Goal: Information Seeking & Learning: Learn about a topic

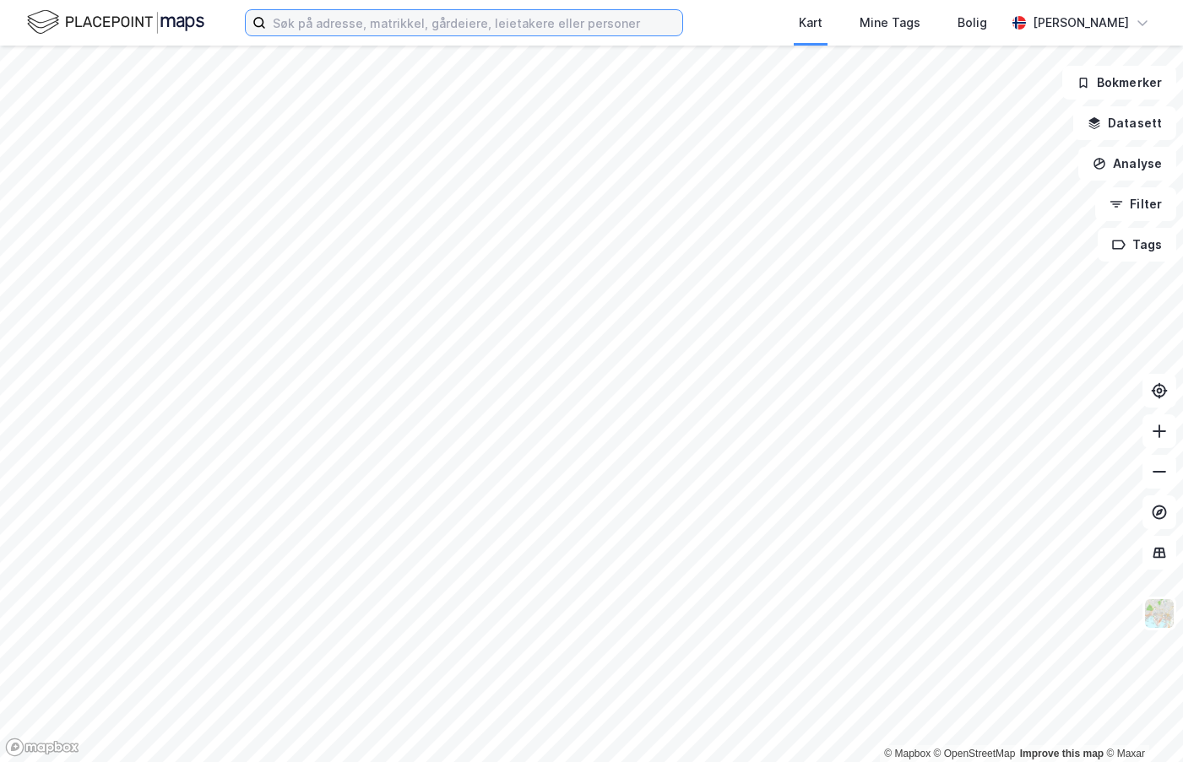
click at [461, 14] on input at bounding box center [474, 22] width 416 height 25
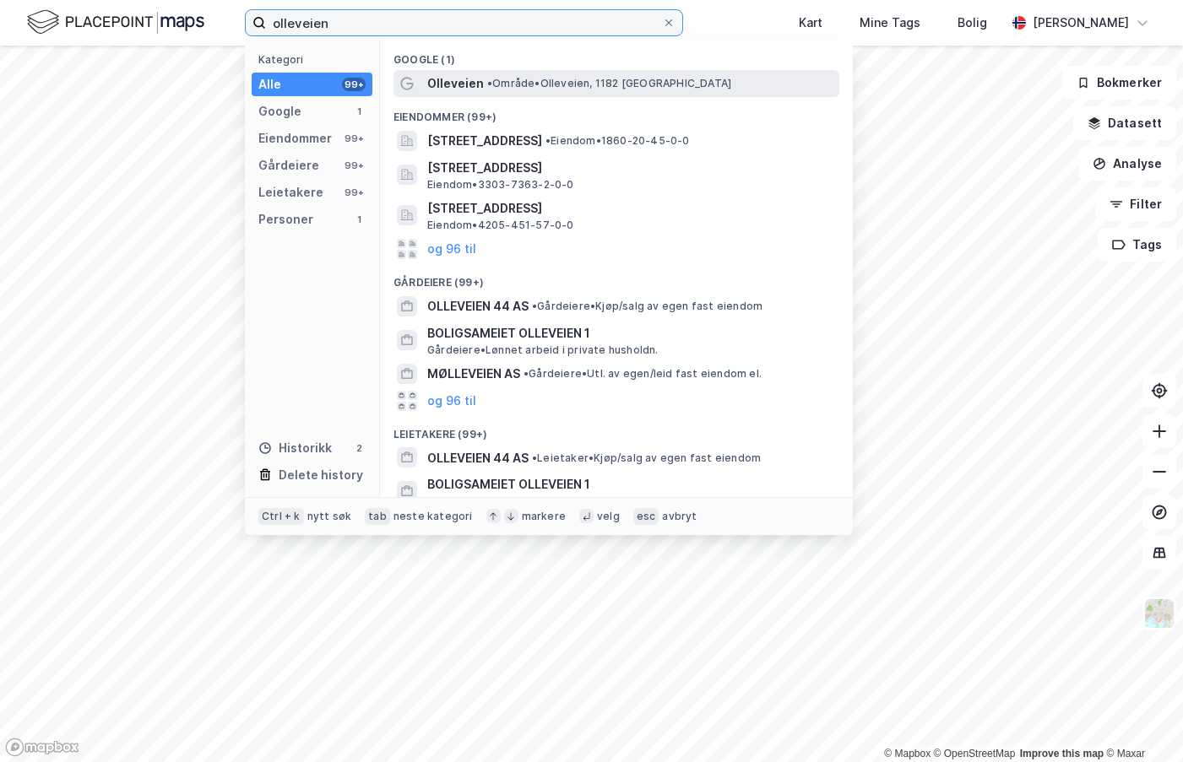
type input "olleveien"
click at [454, 91] on span "Olleveien" at bounding box center [455, 83] width 57 height 20
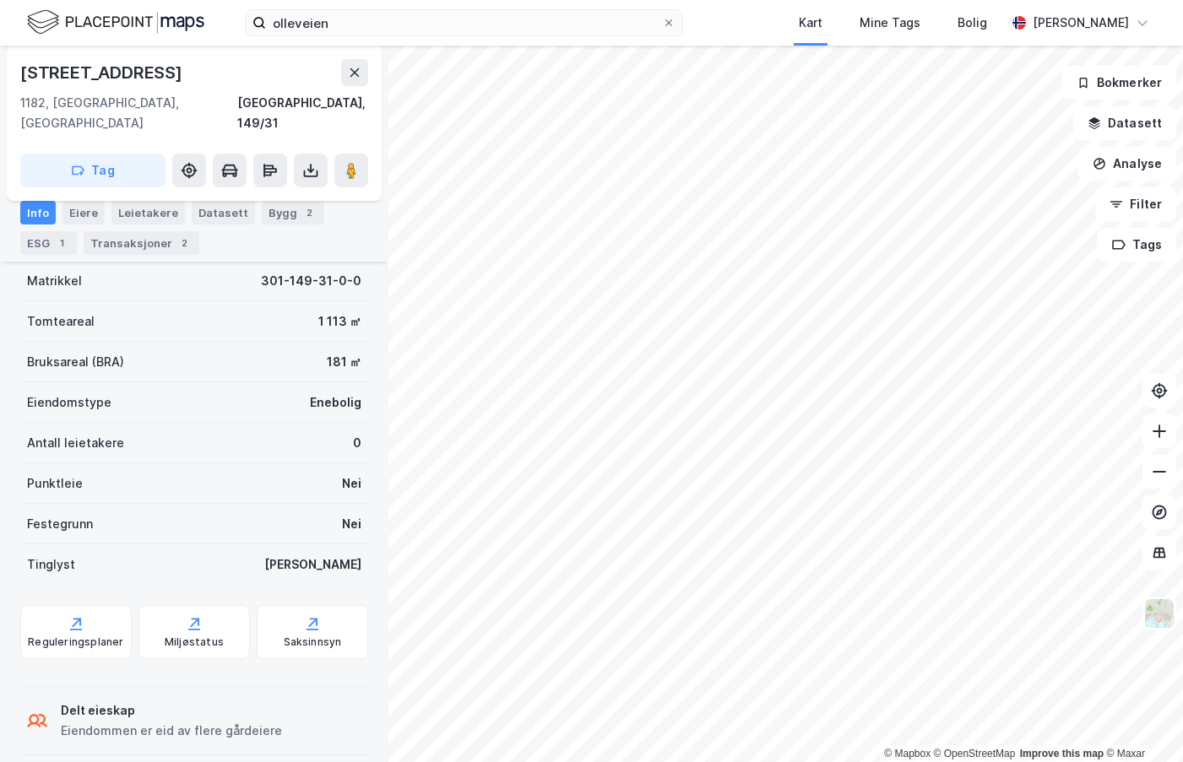
scroll to position [166, 0]
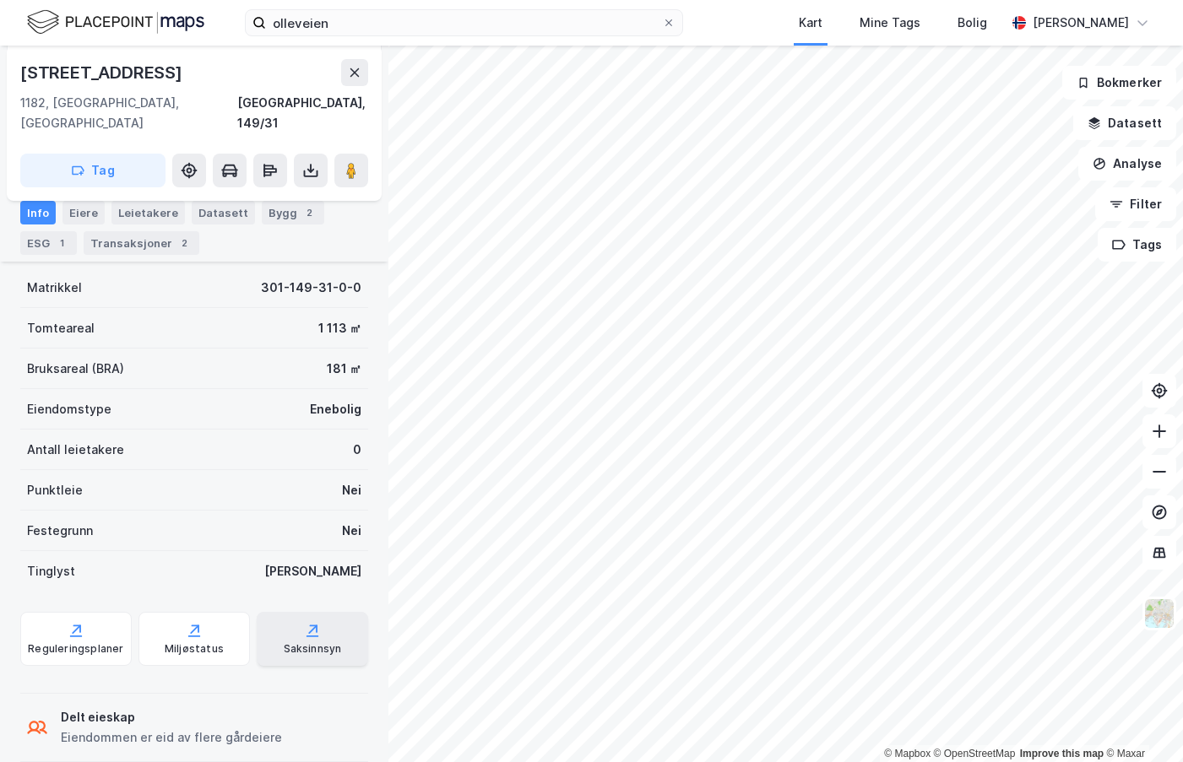
click at [285, 612] on div "Saksinnsyn" at bounding box center [312, 639] width 111 height 54
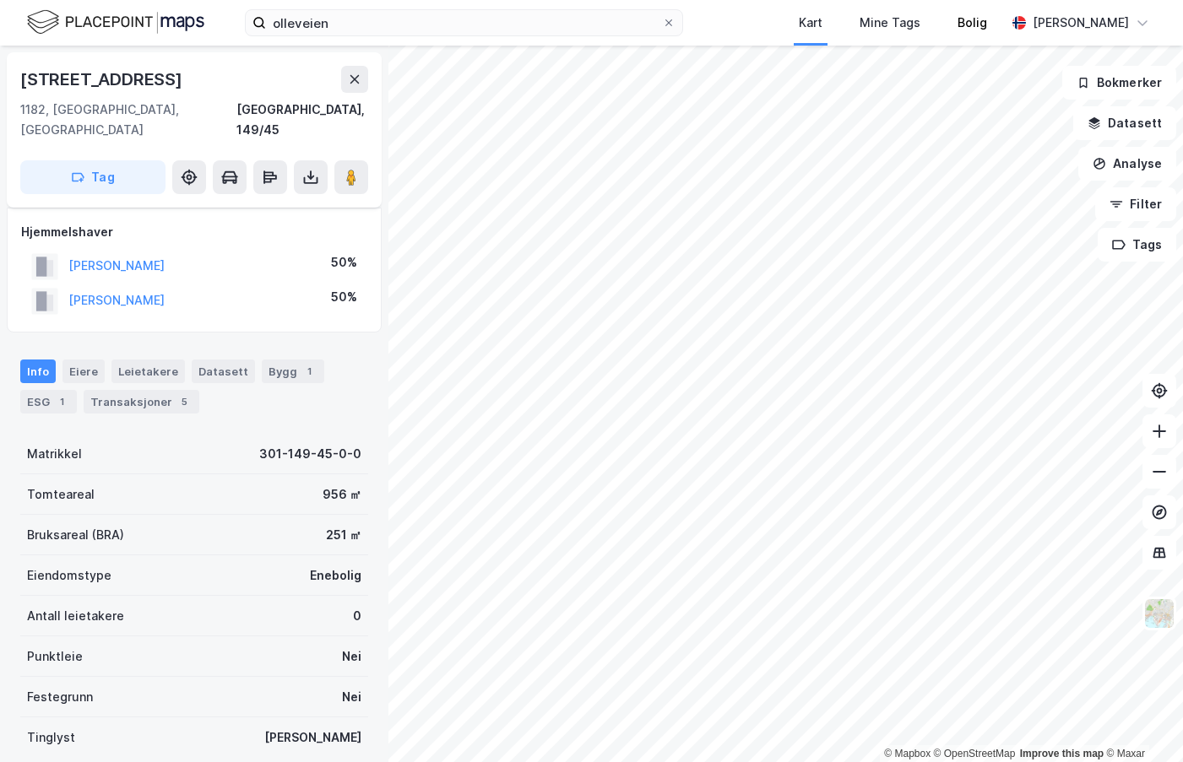
scroll to position [166, 0]
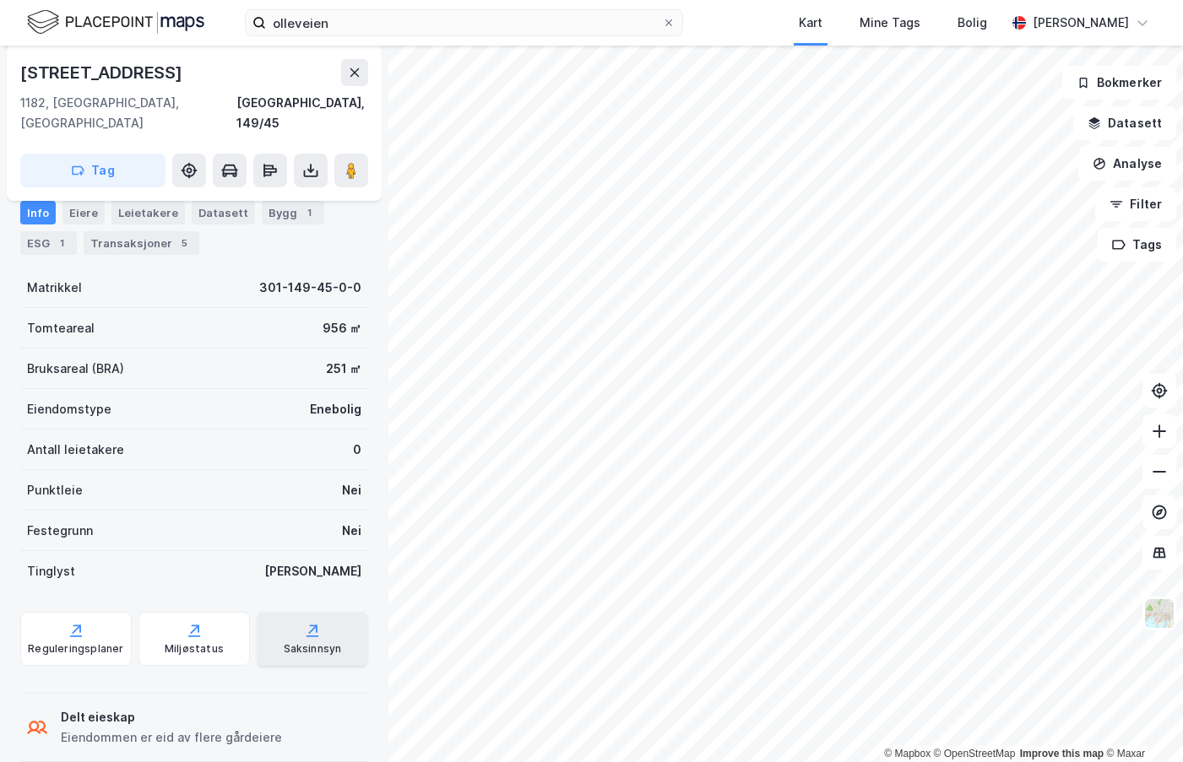
click at [278, 615] on div "Saksinnsyn" at bounding box center [312, 639] width 111 height 54
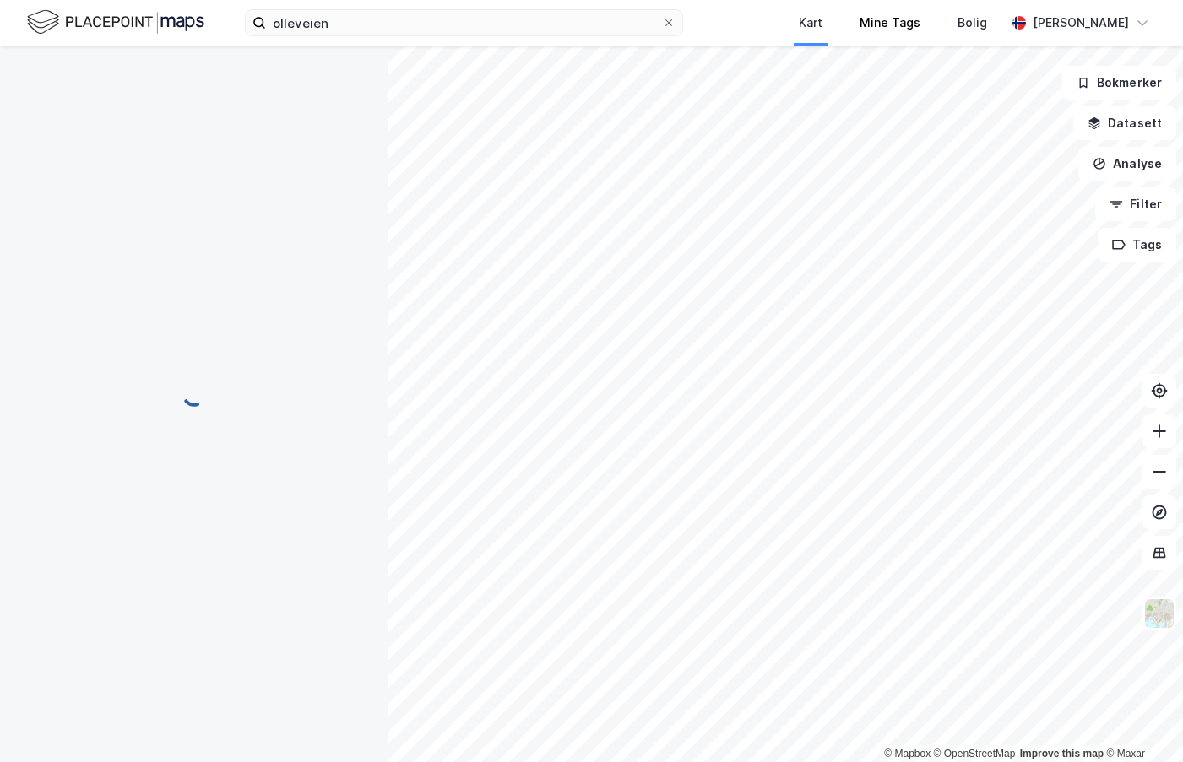
scroll to position [49, 0]
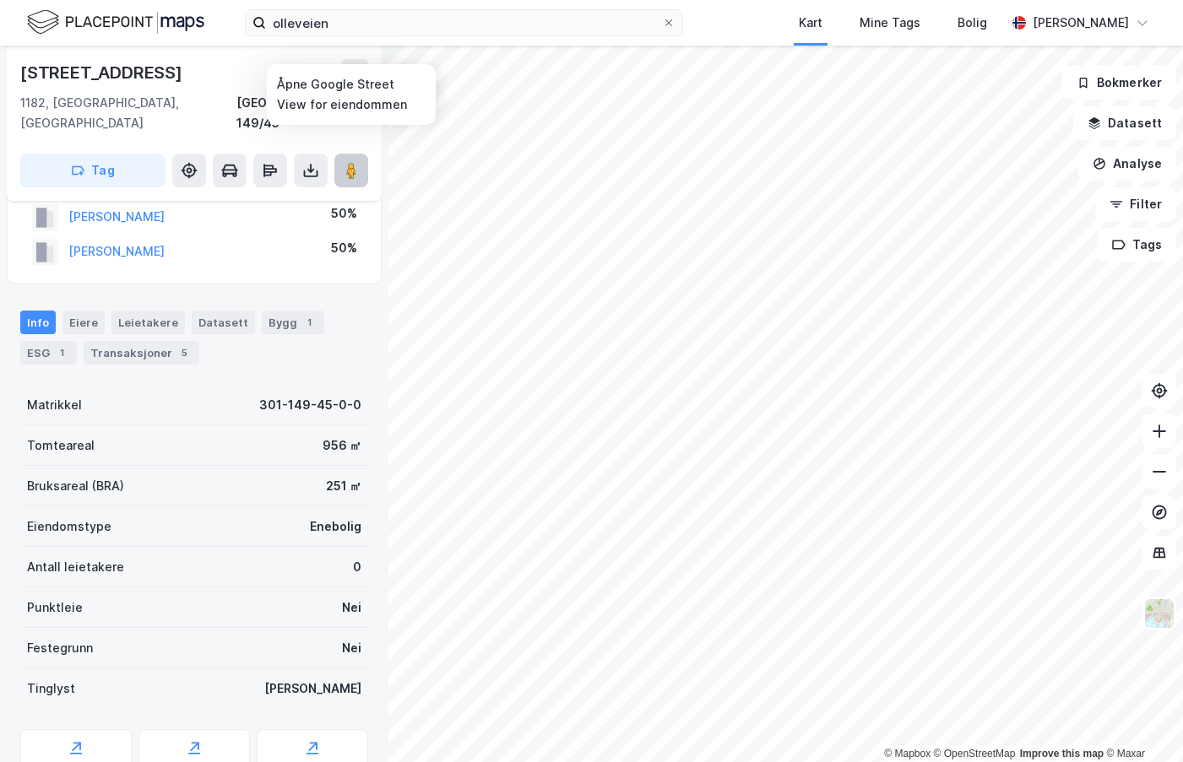
click at [354, 162] on image at bounding box center [351, 170] width 10 height 17
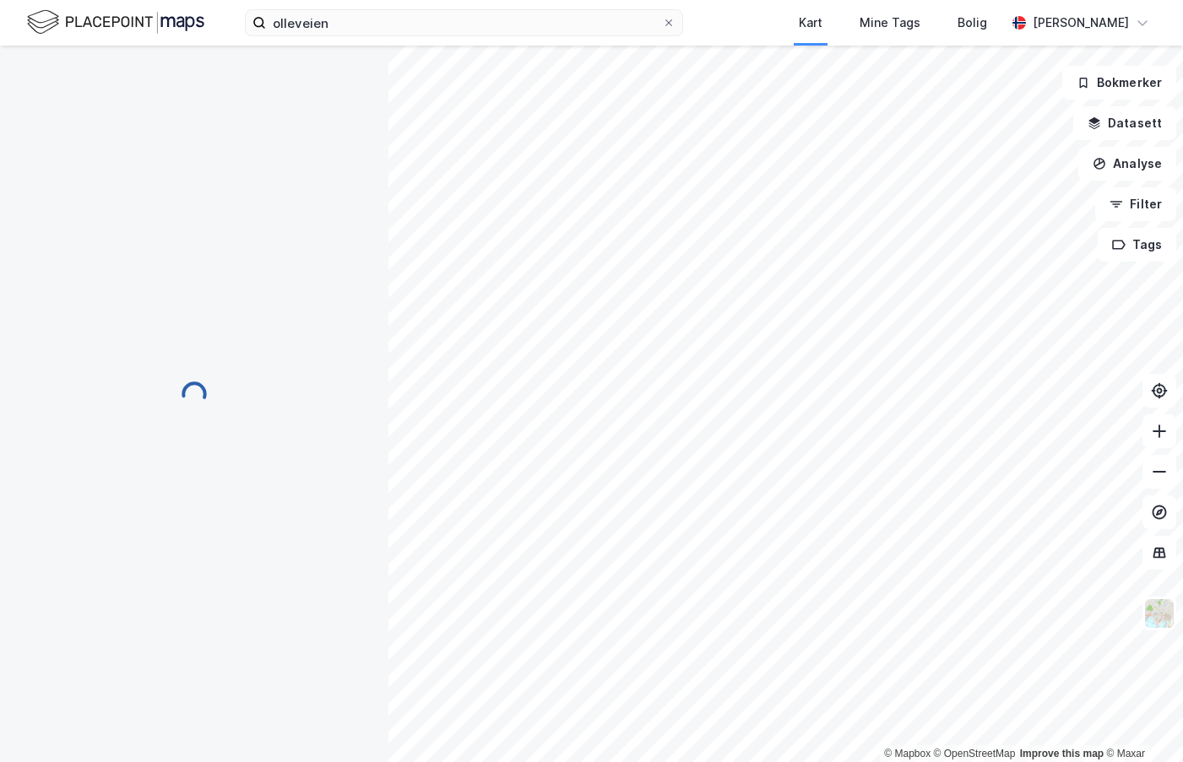
scroll to position [49, 0]
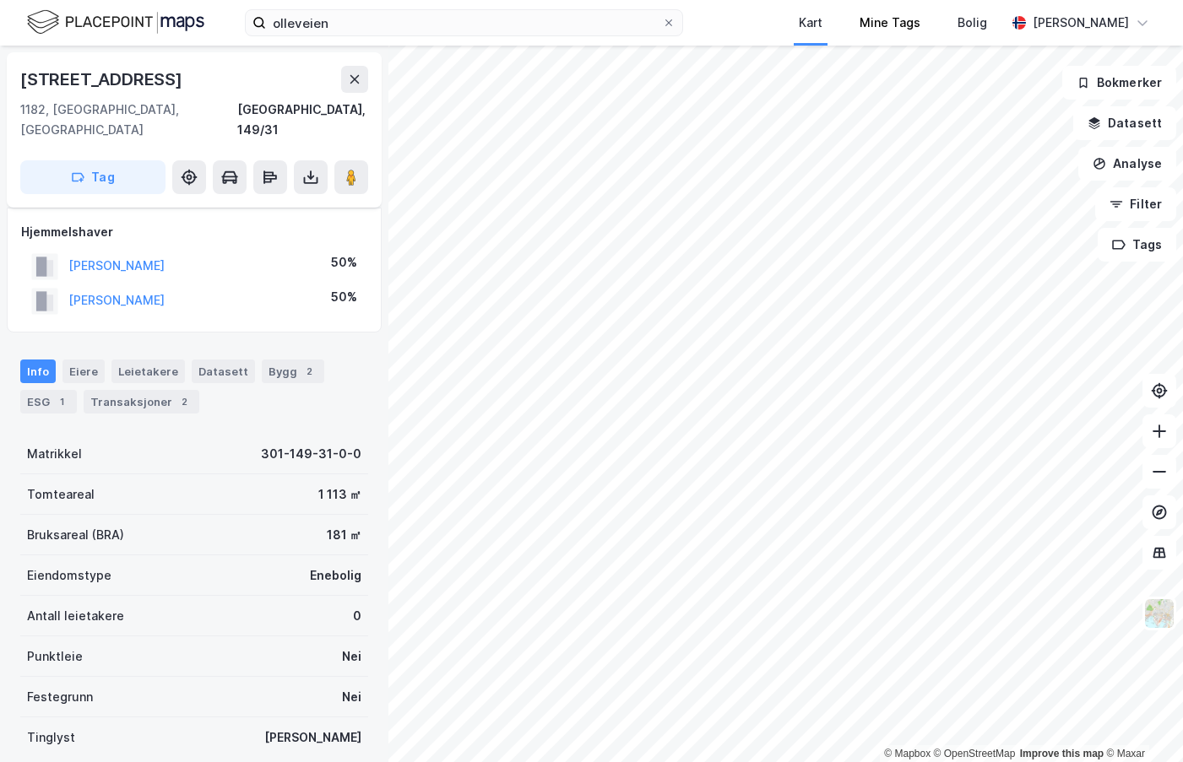
scroll to position [49, 0]
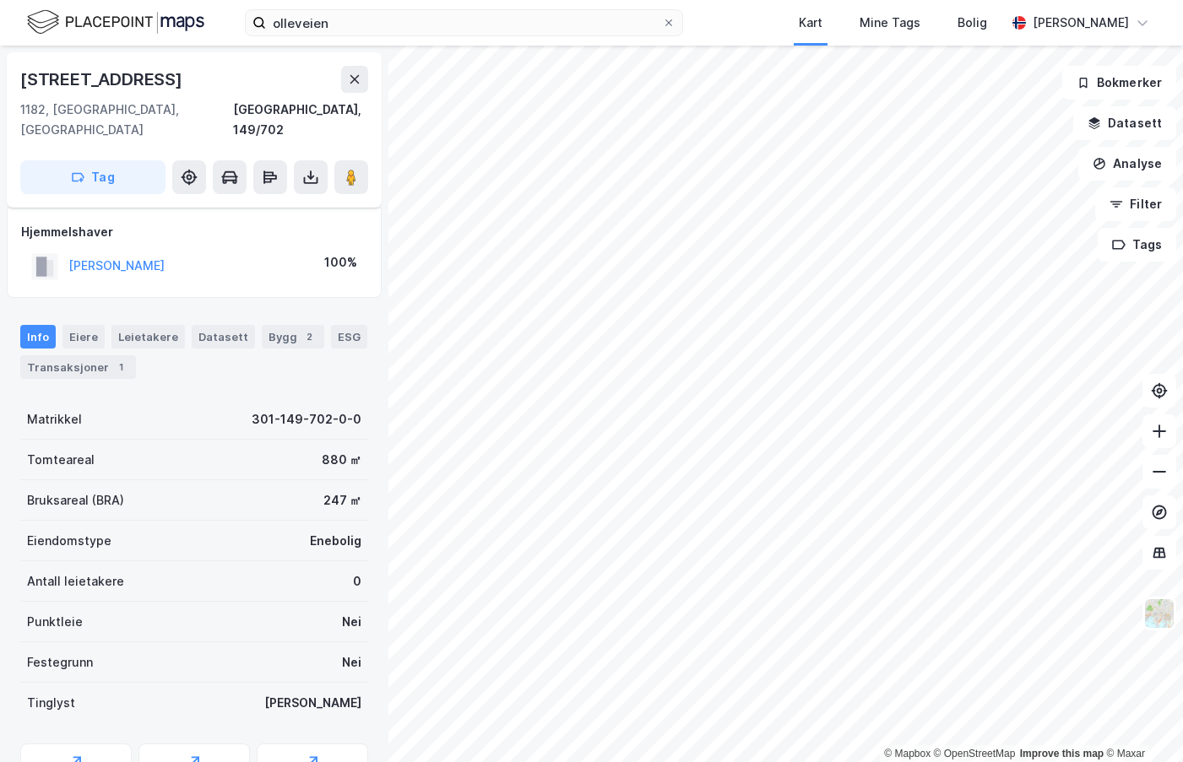
scroll to position [70, 0]
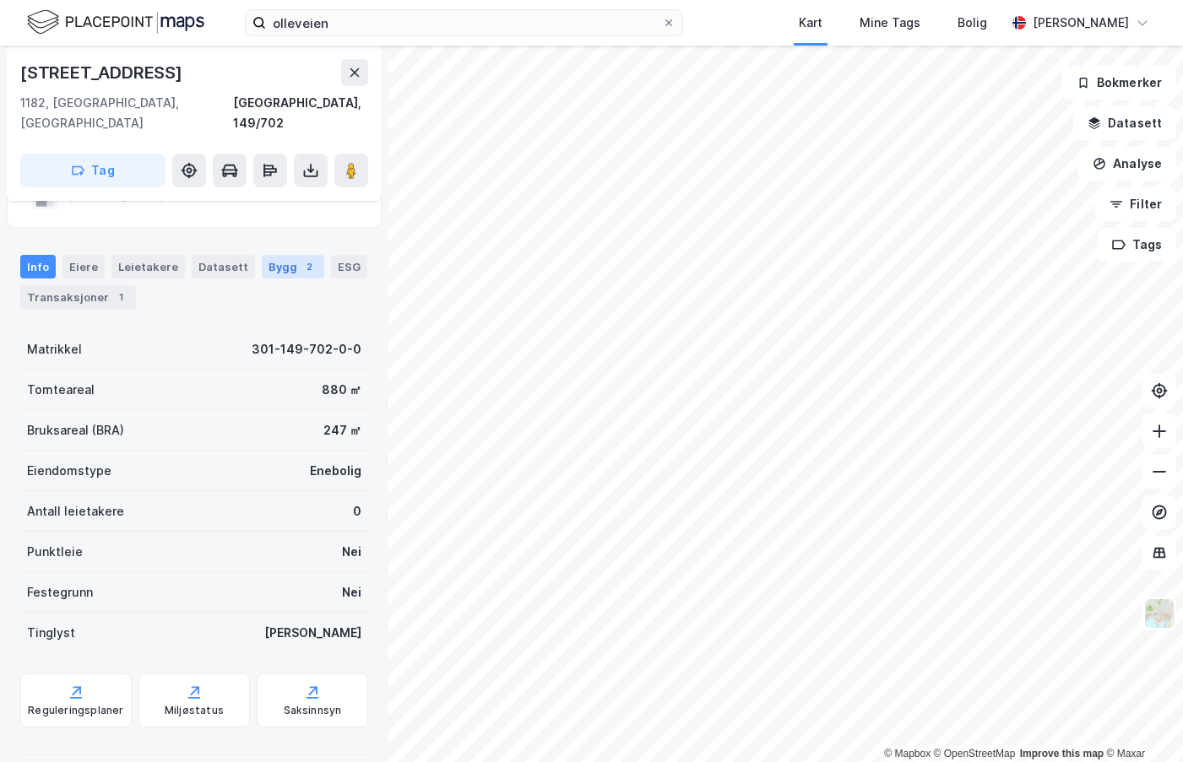
click at [281, 255] on div "Bygg 2" at bounding box center [293, 267] width 62 height 24
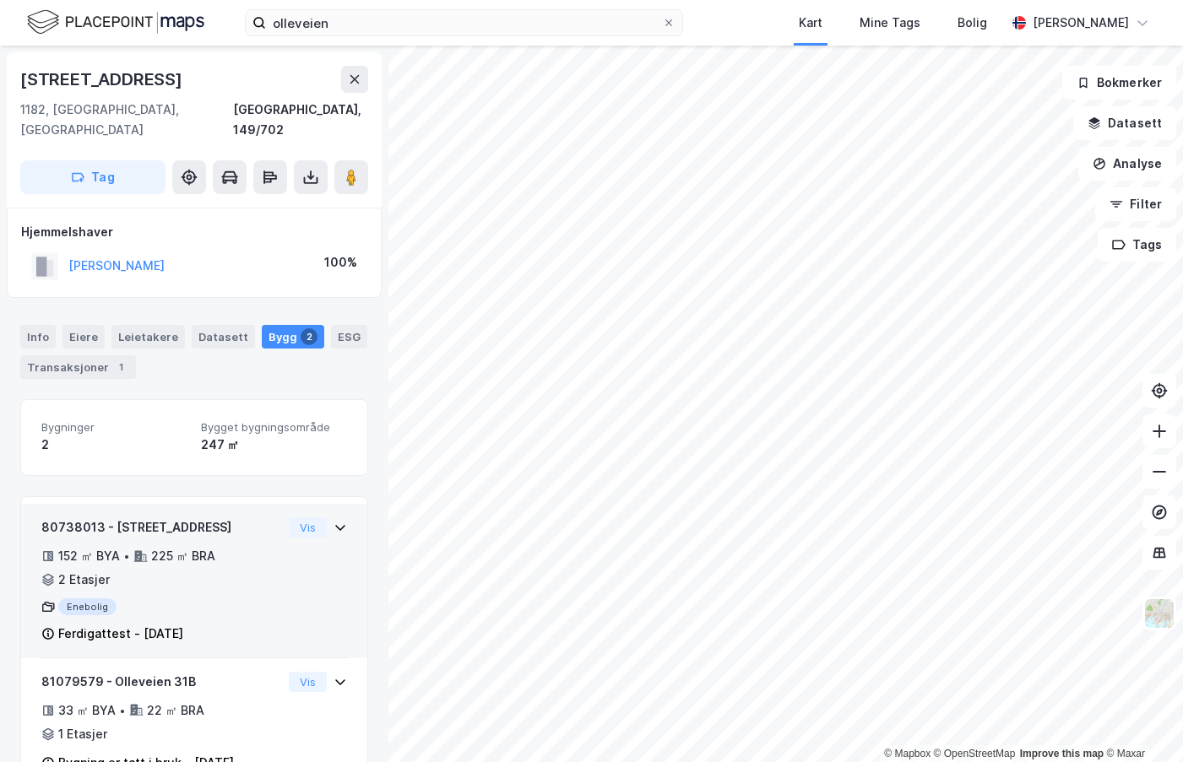
scroll to position [32, 0]
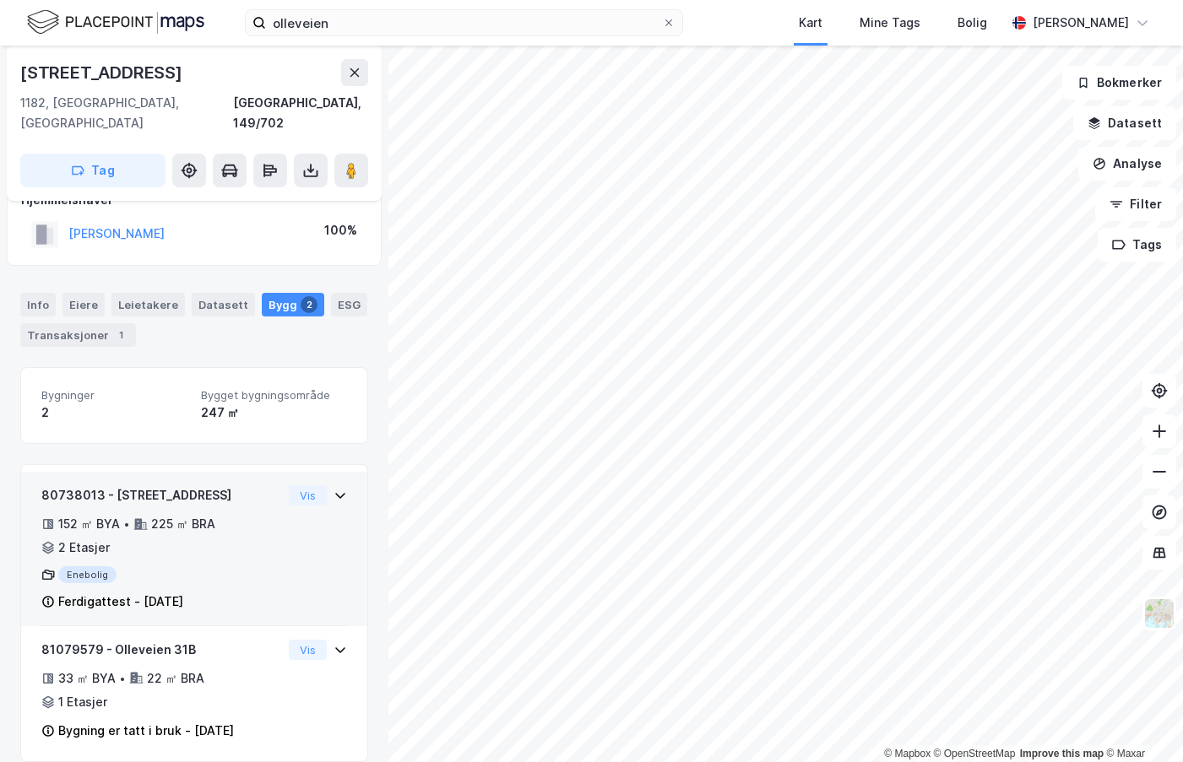
click at [34, 472] on div "80738013 - Olleveien 31B 152 ㎡ BYA • 225 ㎡ BRA • 2 Etasjer Enebolig Ferdigattes…" at bounding box center [194, 549] width 346 height 154
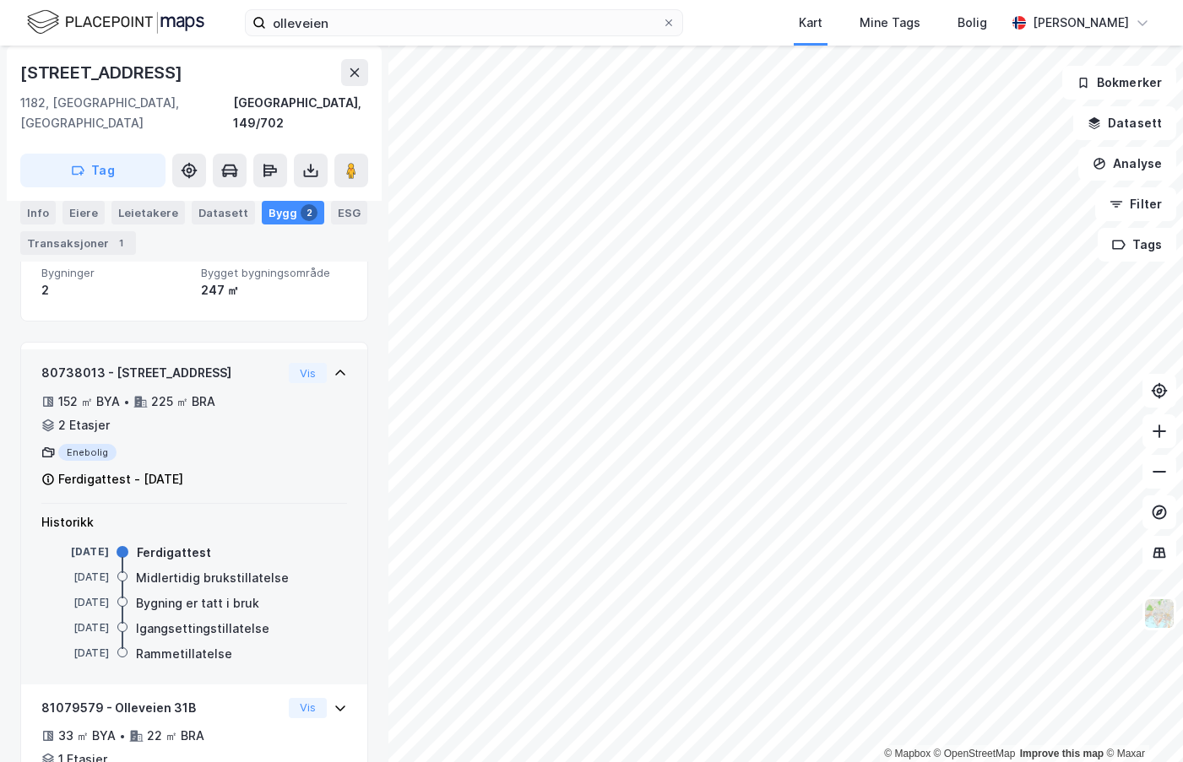
scroll to position [0, 0]
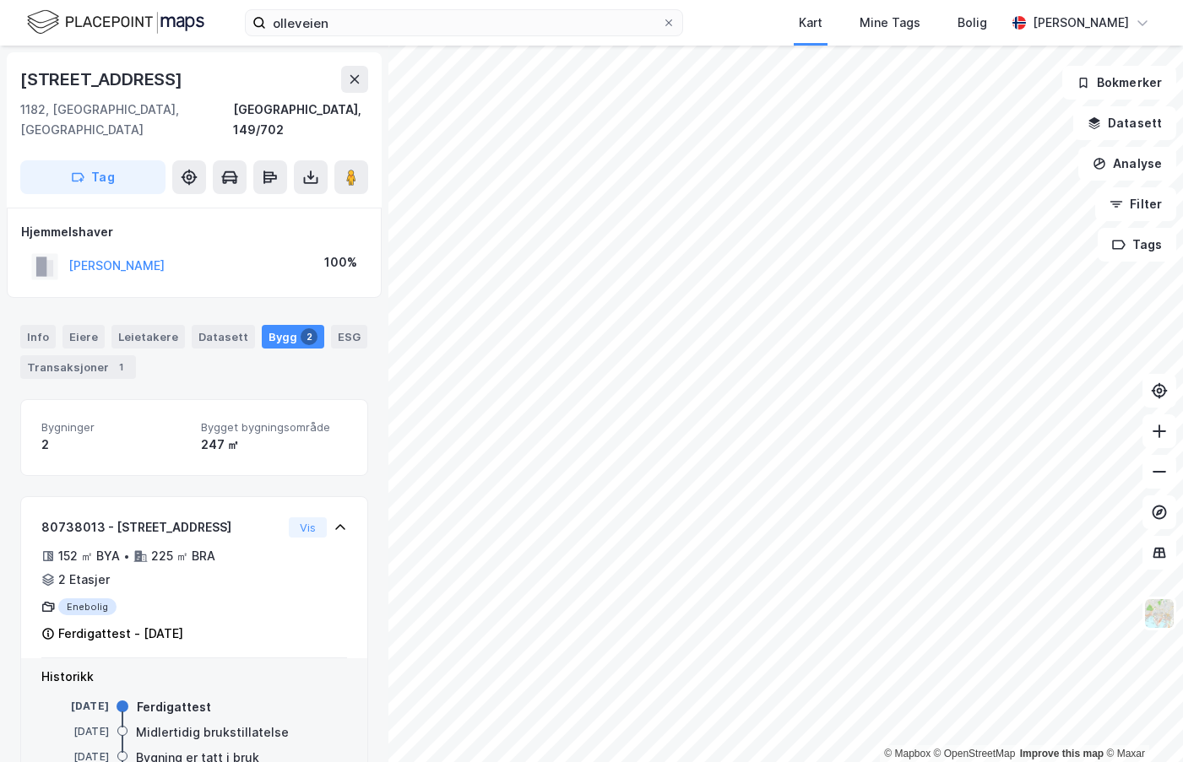
click at [244, 325] on div "Info [PERSON_NAME] Datasett Bygg 2 ESG Transaksjoner 1" at bounding box center [194, 352] width 348 height 54
click at [215, 325] on div "Datasett" at bounding box center [223, 337] width 63 height 24
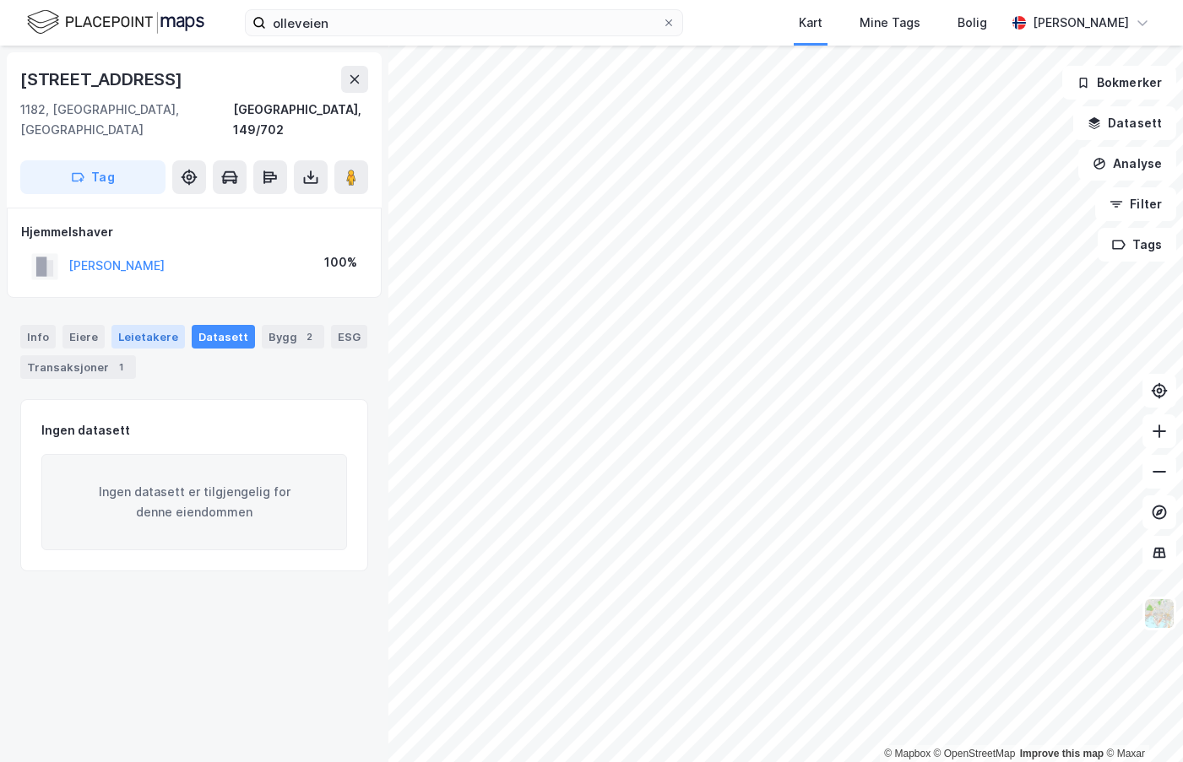
click at [145, 325] on div "Leietakere" at bounding box center [147, 337] width 73 height 24
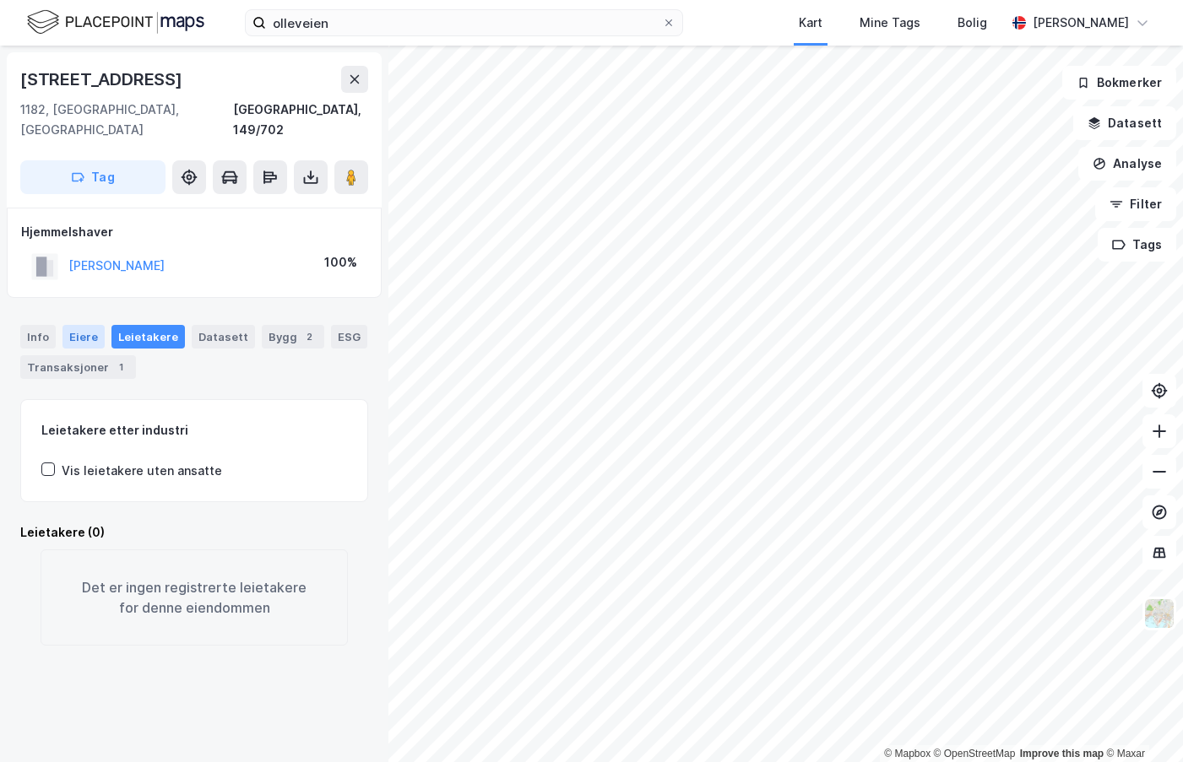
click at [68, 325] on div "Eiere" at bounding box center [83, 337] width 42 height 24
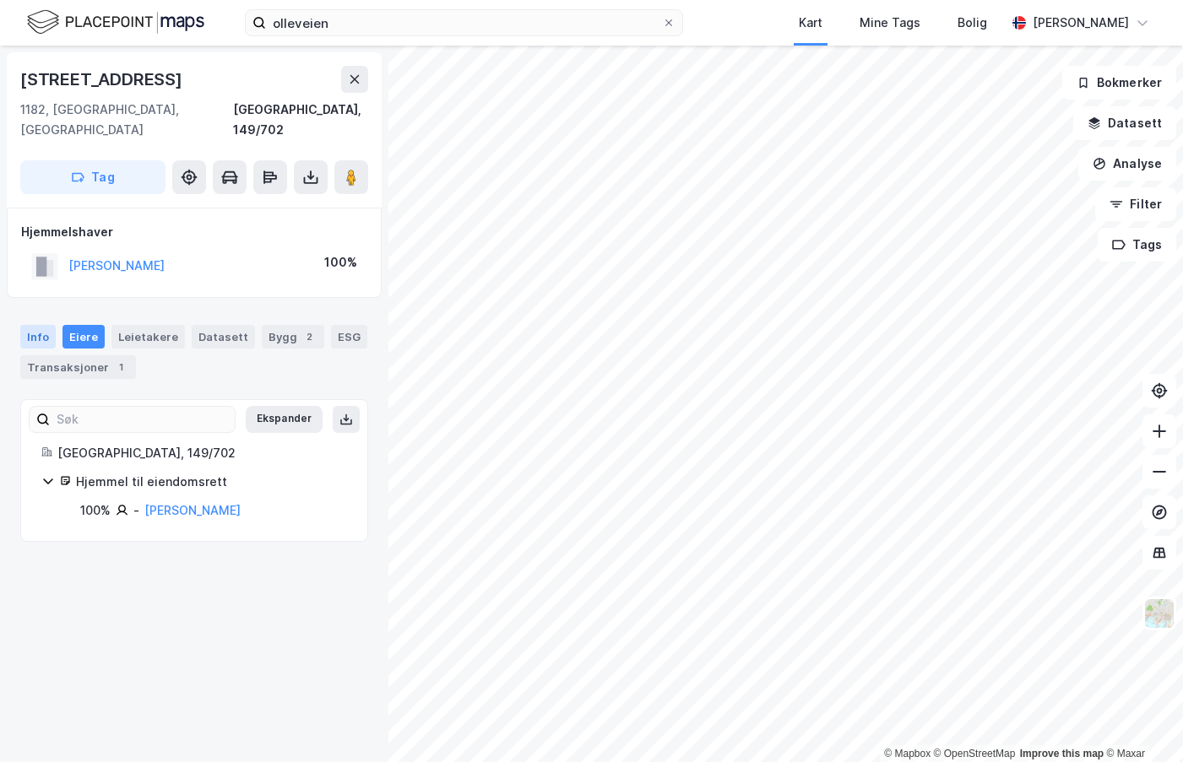
click at [39, 325] on div "Info" at bounding box center [37, 337] width 35 height 24
